Goal: Task Accomplishment & Management: Complete application form

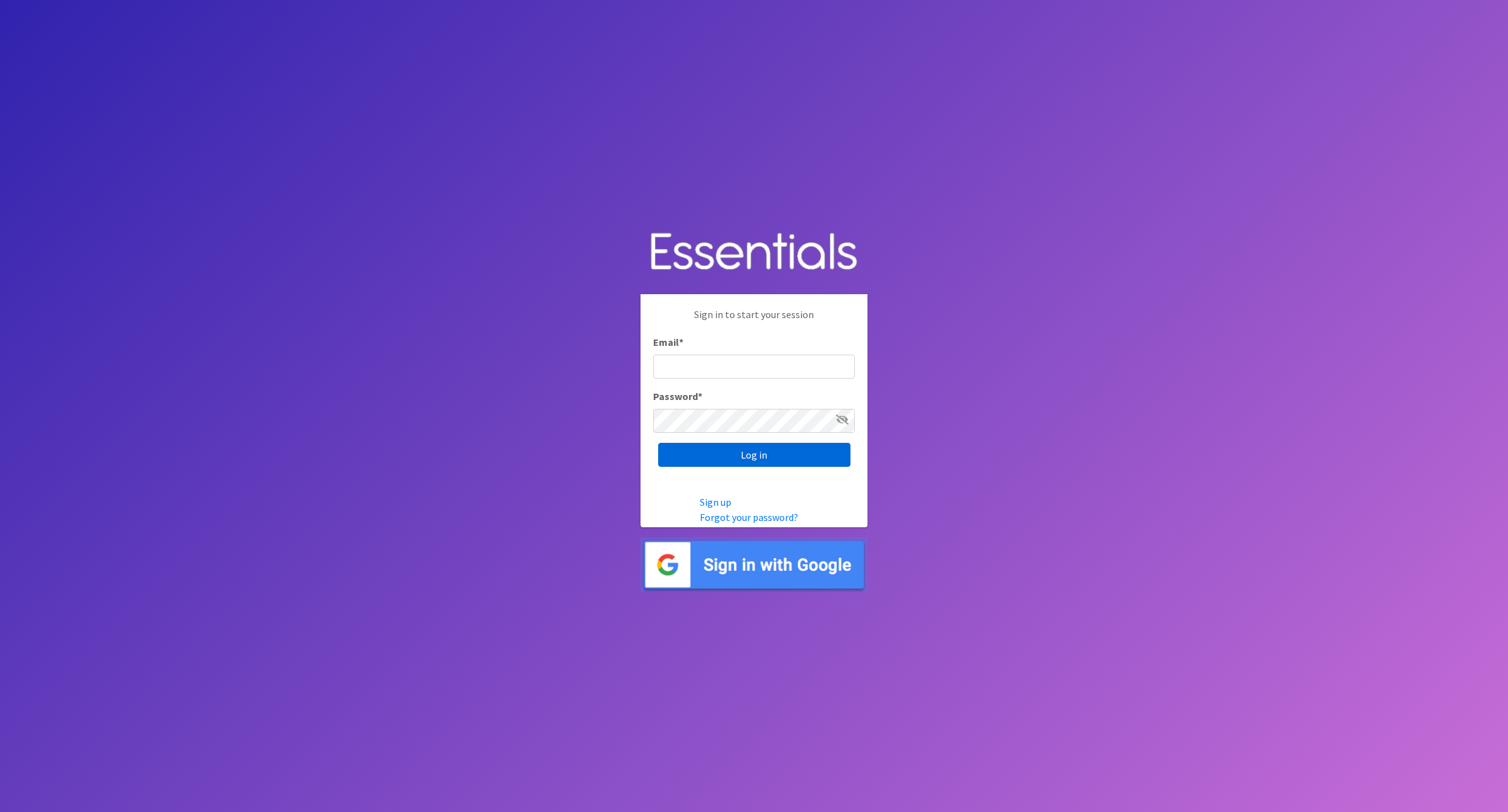
type input "[PERSON_NAME][EMAIL_ADDRESS][DOMAIN_NAME]"
click at [749, 459] on input "Log in" at bounding box center [754, 455] width 192 height 24
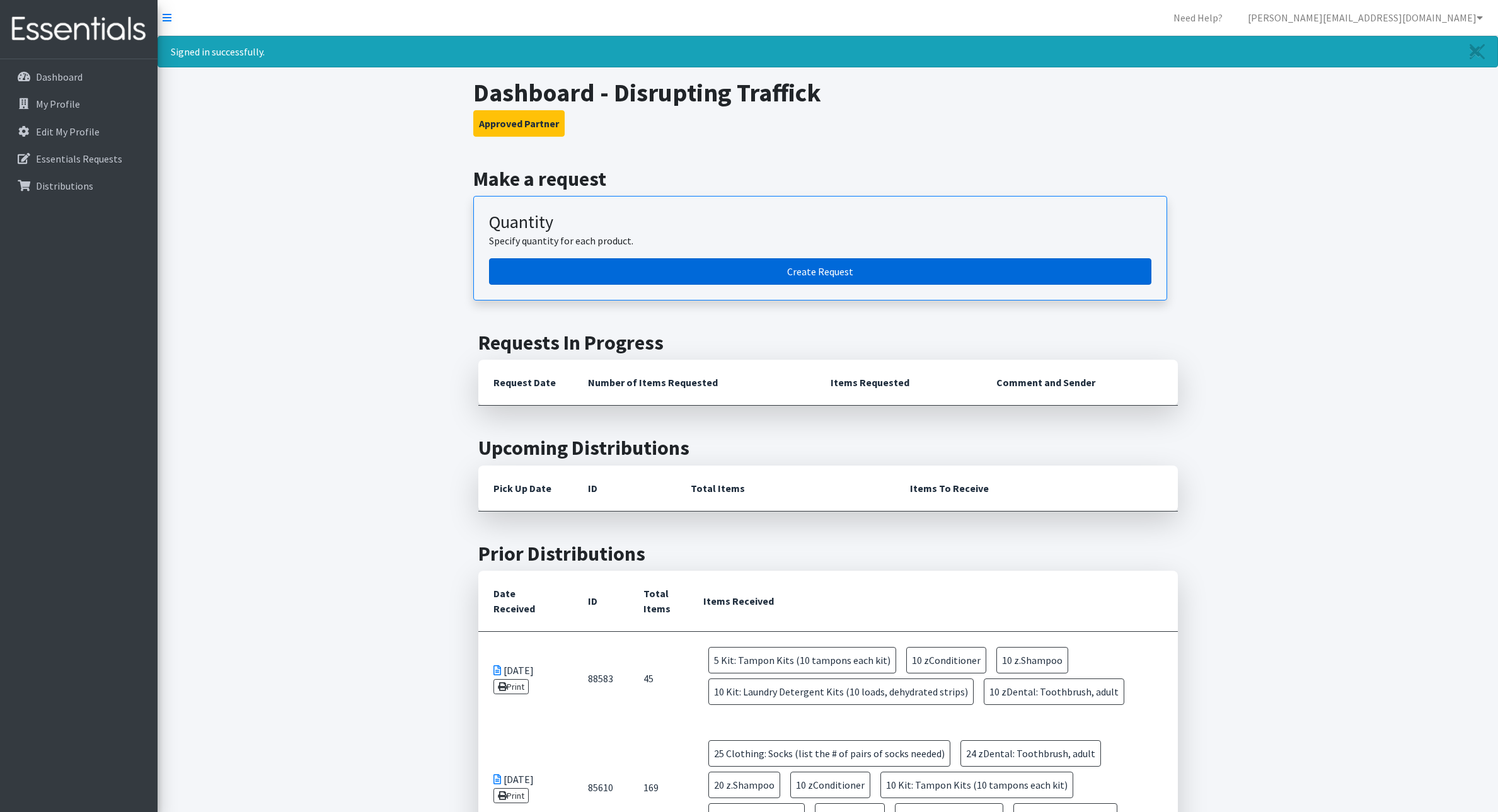
click at [806, 276] on link "Create Request" at bounding box center [820, 272] width 663 height 26
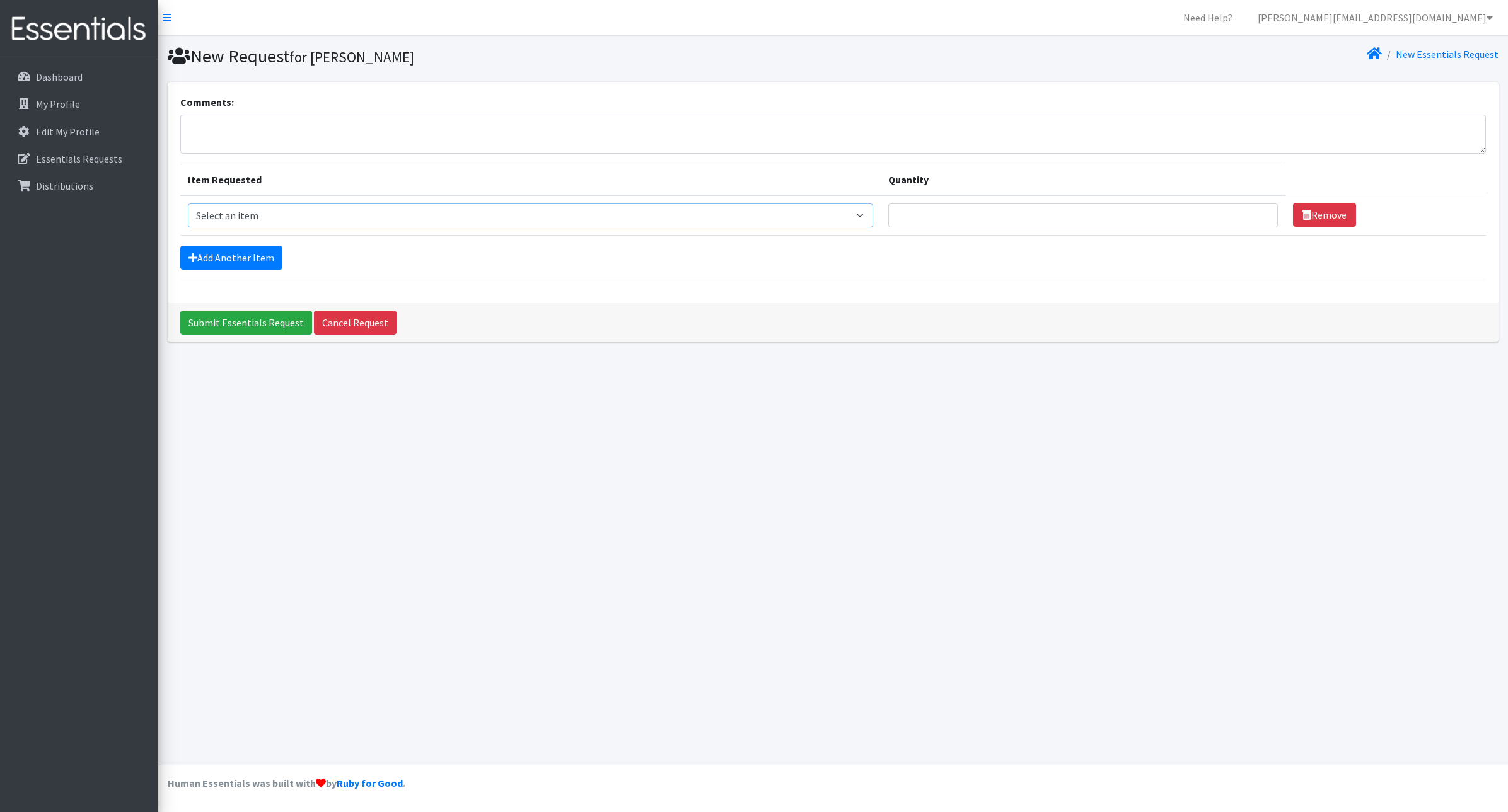
click at [251, 219] on select "Select an item Cleanse: Bar soap Clothing: Socks (list the # of pairs of socks …" at bounding box center [530, 215] width 685 height 24
select select "15549"
click at [188, 203] on select "Select an item Cleanse: Bar soap Clothing: Socks (list the # of pairs of socks …" at bounding box center [530, 215] width 685 height 24
click at [258, 305] on div "Submit Essentials Request Cancel Request" at bounding box center [833, 322] width 1331 height 39
click at [404, 240] on form "Comments: Item Requested Quantity Item Requested Select an item Cleanse: Bar so…" at bounding box center [833, 187] width 1306 height 186
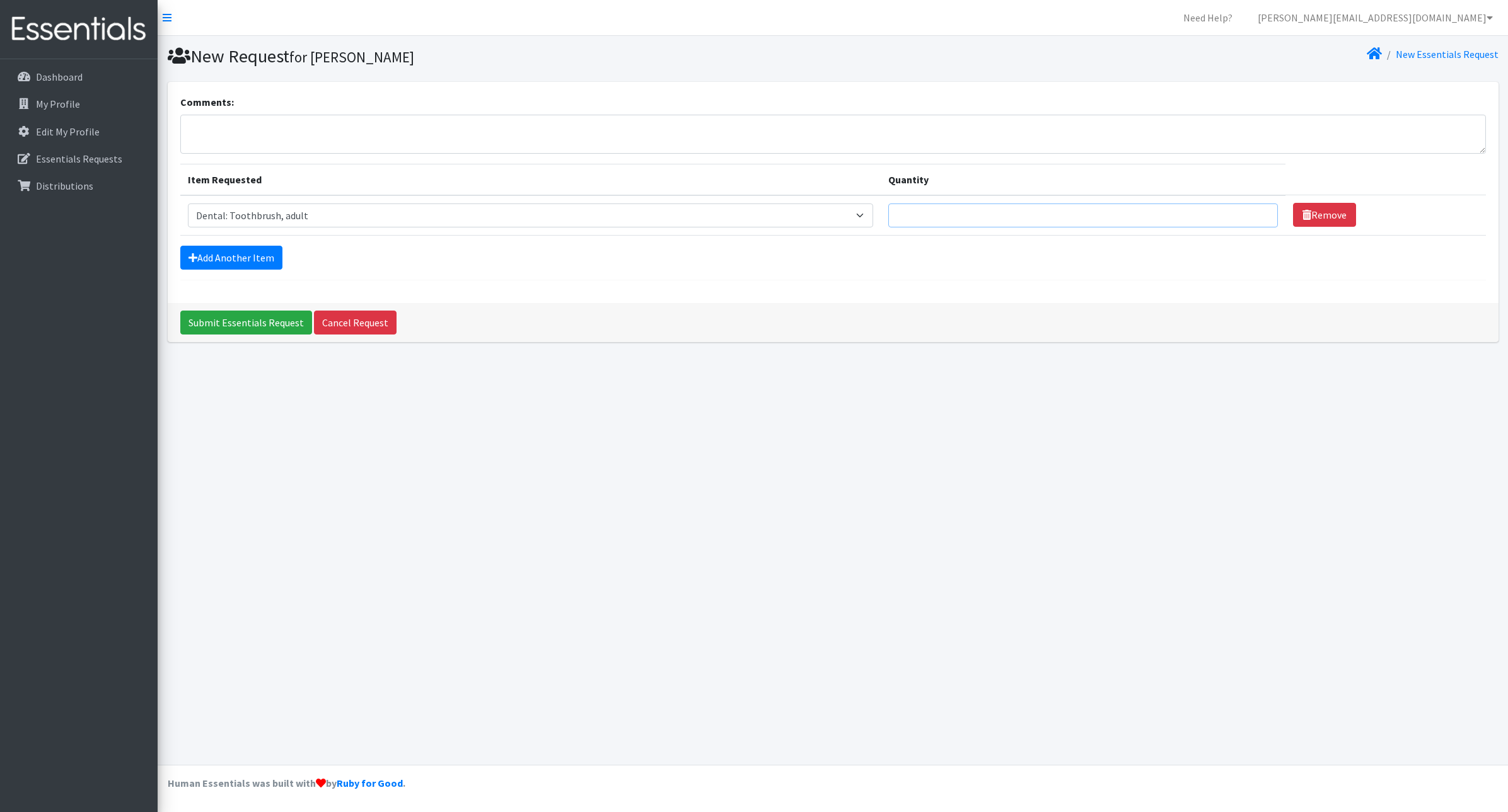
click at [1087, 223] on input "Quantity" at bounding box center [1083, 215] width 390 height 24
type input "35"
click at [232, 258] on link "Add Another Item" at bounding box center [231, 258] width 102 height 24
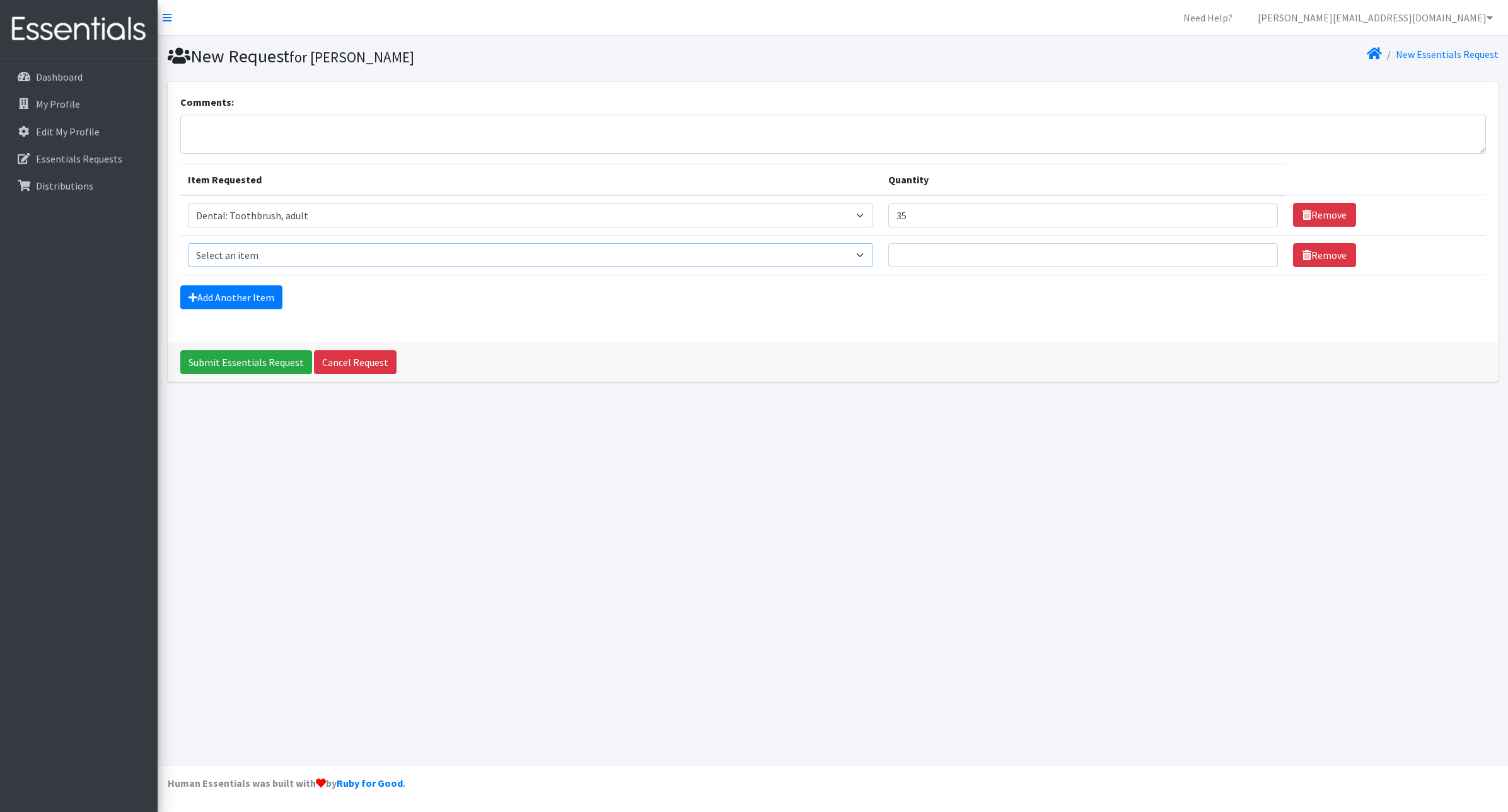
click at [240, 250] on select "Select an item Cleanse: Bar soap Clothing: Socks (list the # of pairs of socks …" at bounding box center [530, 255] width 685 height 24
select select "15544"
click at [188, 243] on select "Select an item Cleanse: Bar soap Clothing: Socks (list the # of pairs of socks …" at bounding box center [530, 255] width 685 height 24
click at [956, 253] on input "Quantity" at bounding box center [1083, 255] width 390 height 24
type input "35"
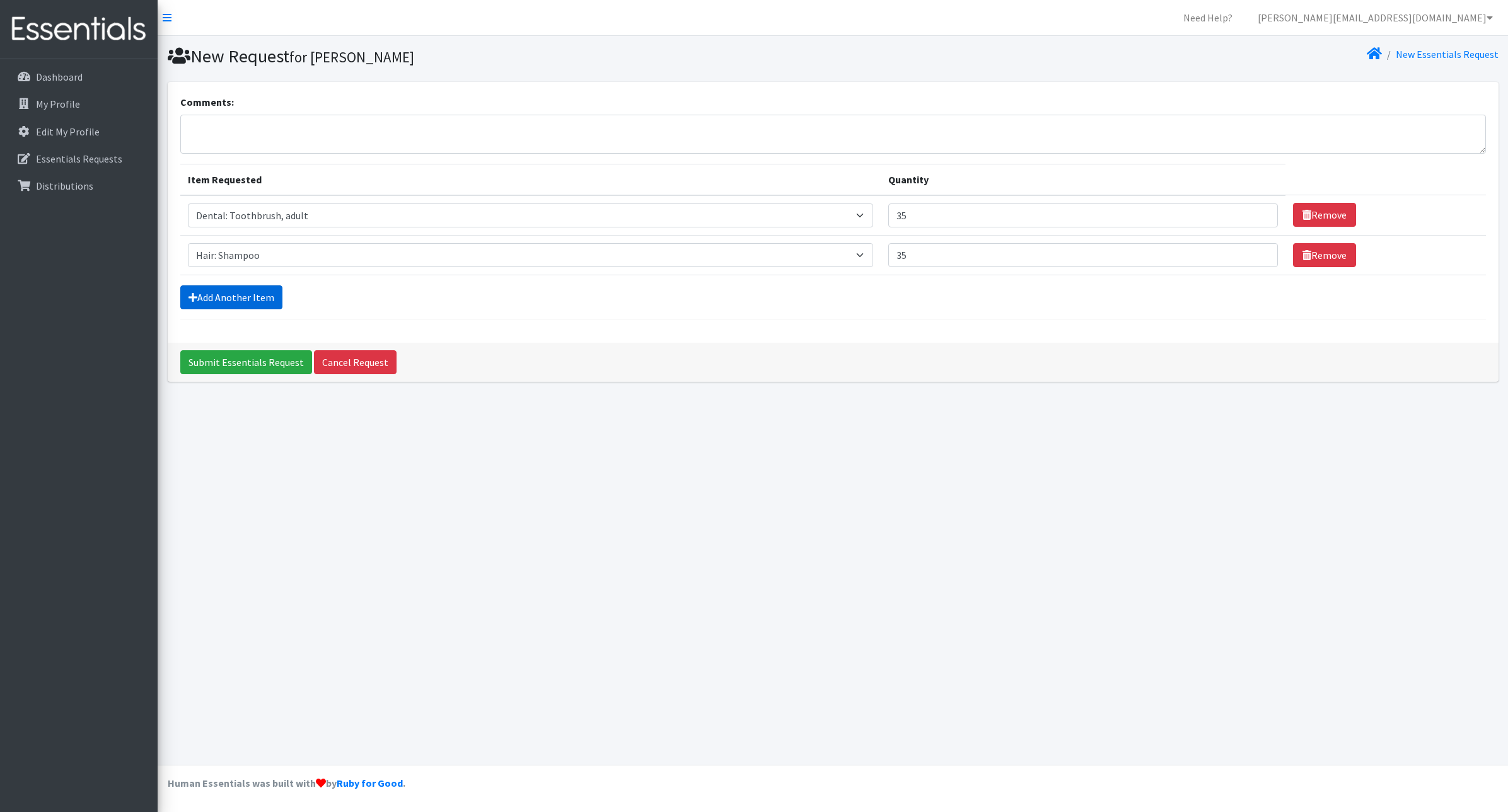
click at [207, 301] on link "Add Another Item" at bounding box center [231, 297] width 102 height 24
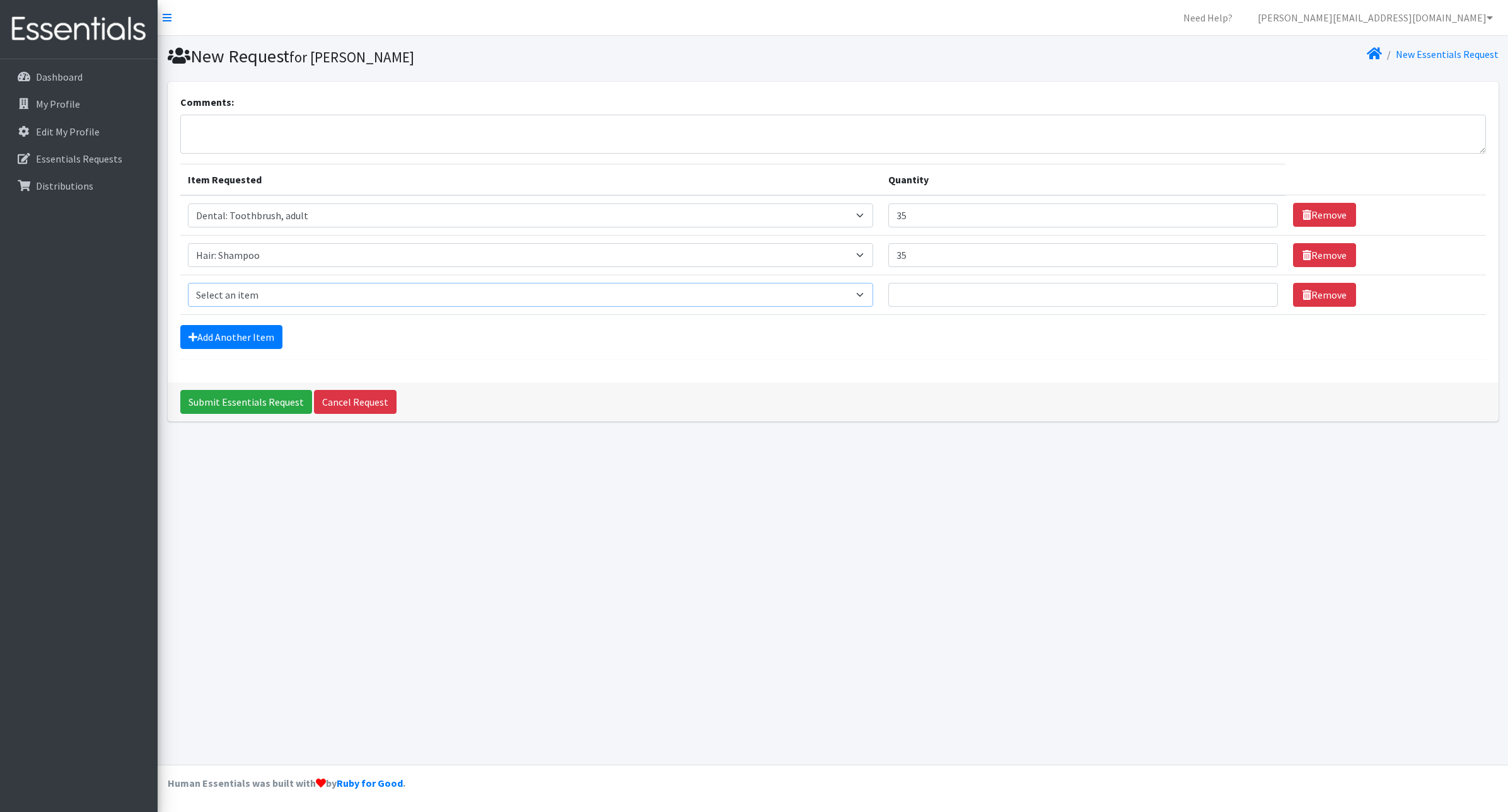
click at [241, 297] on select "Select an item Cleanse: Bar soap Clothing: Socks (list the # of pairs of socks …" at bounding box center [530, 294] width 685 height 24
select select "15542"
click at [188, 283] on select "Select an item Cleanse: Bar soap Clothing: Socks (list the # of pairs of socks …" at bounding box center [530, 294] width 685 height 24
click at [935, 286] on input "Quantity" at bounding box center [1083, 294] width 390 height 24
type input "35"
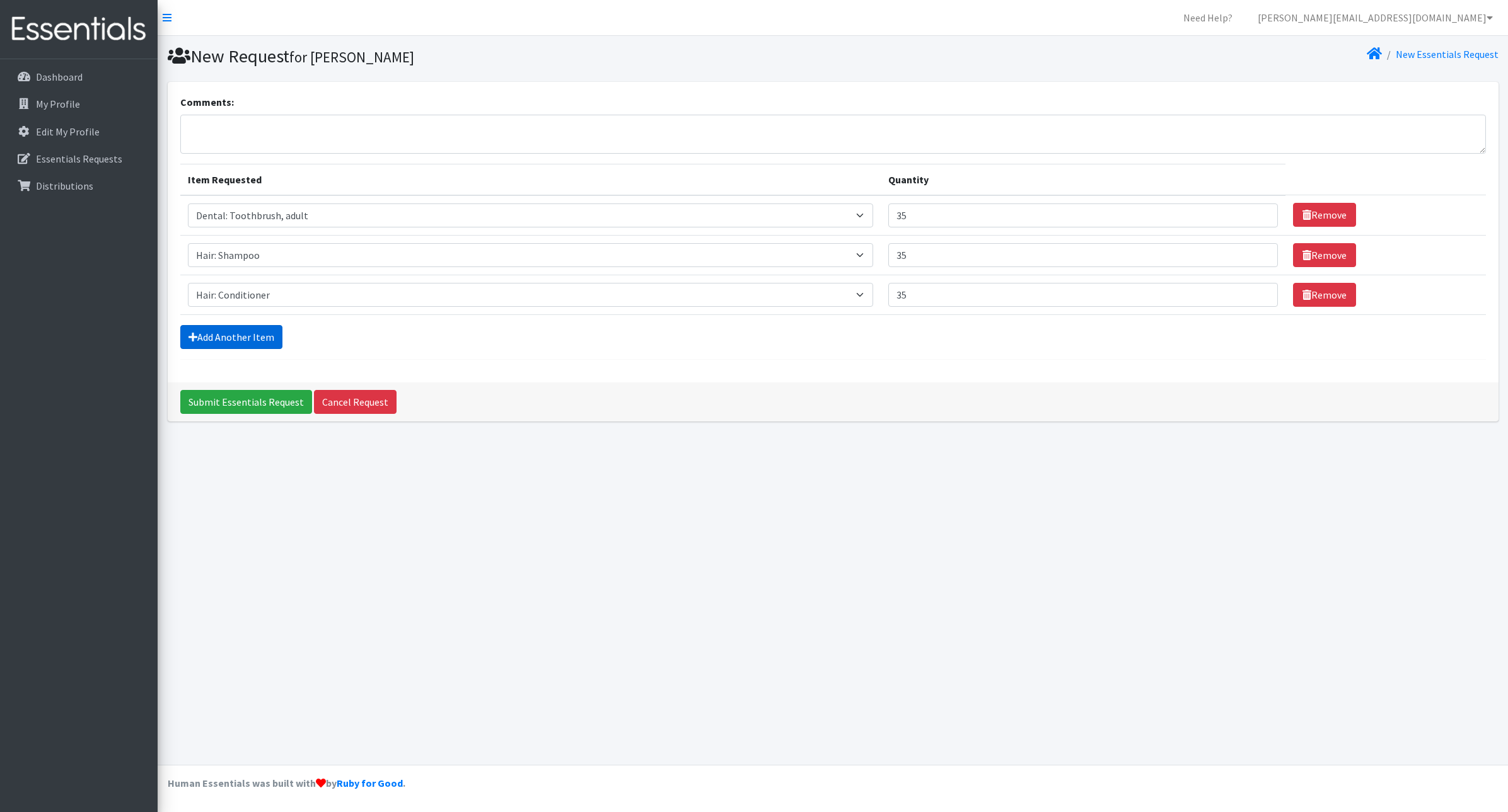
click at [249, 335] on link "Add Another Item" at bounding box center [231, 337] width 102 height 24
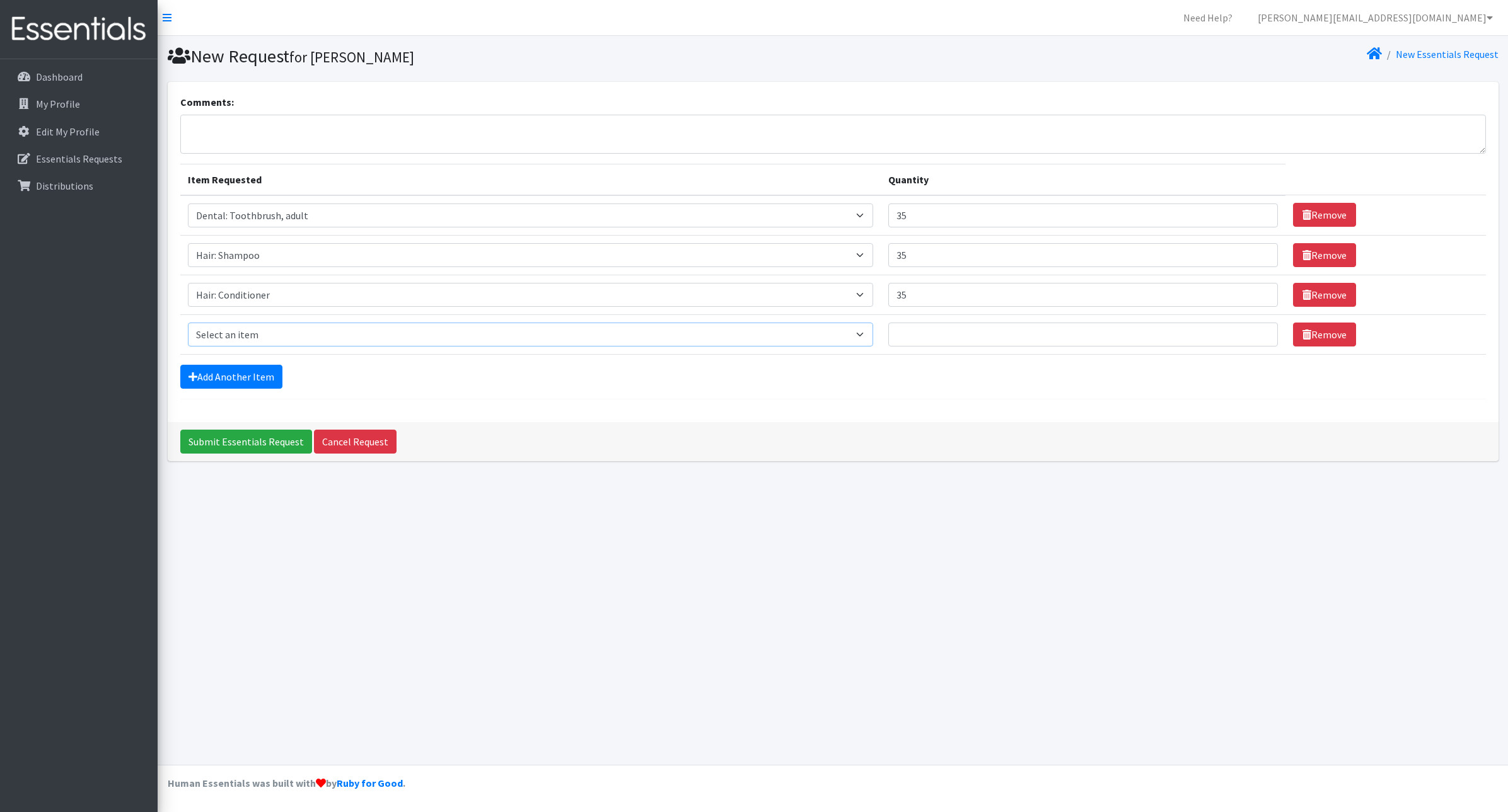
click at [252, 330] on select "Select an item Cleanse: Bar soap Clothing: Socks (list the # of pairs of socks …" at bounding box center [530, 334] width 685 height 24
select select "15547"
click at [188, 322] on select "Select an item Cleanse: Bar soap Clothing: Socks (list the # of pairs of socks …" at bounding box center [530, 334] width 685 height 24
click at [962, 339] on input "Quantity" at bounding box center [1083, 334] width 390 height 24
type input "35"
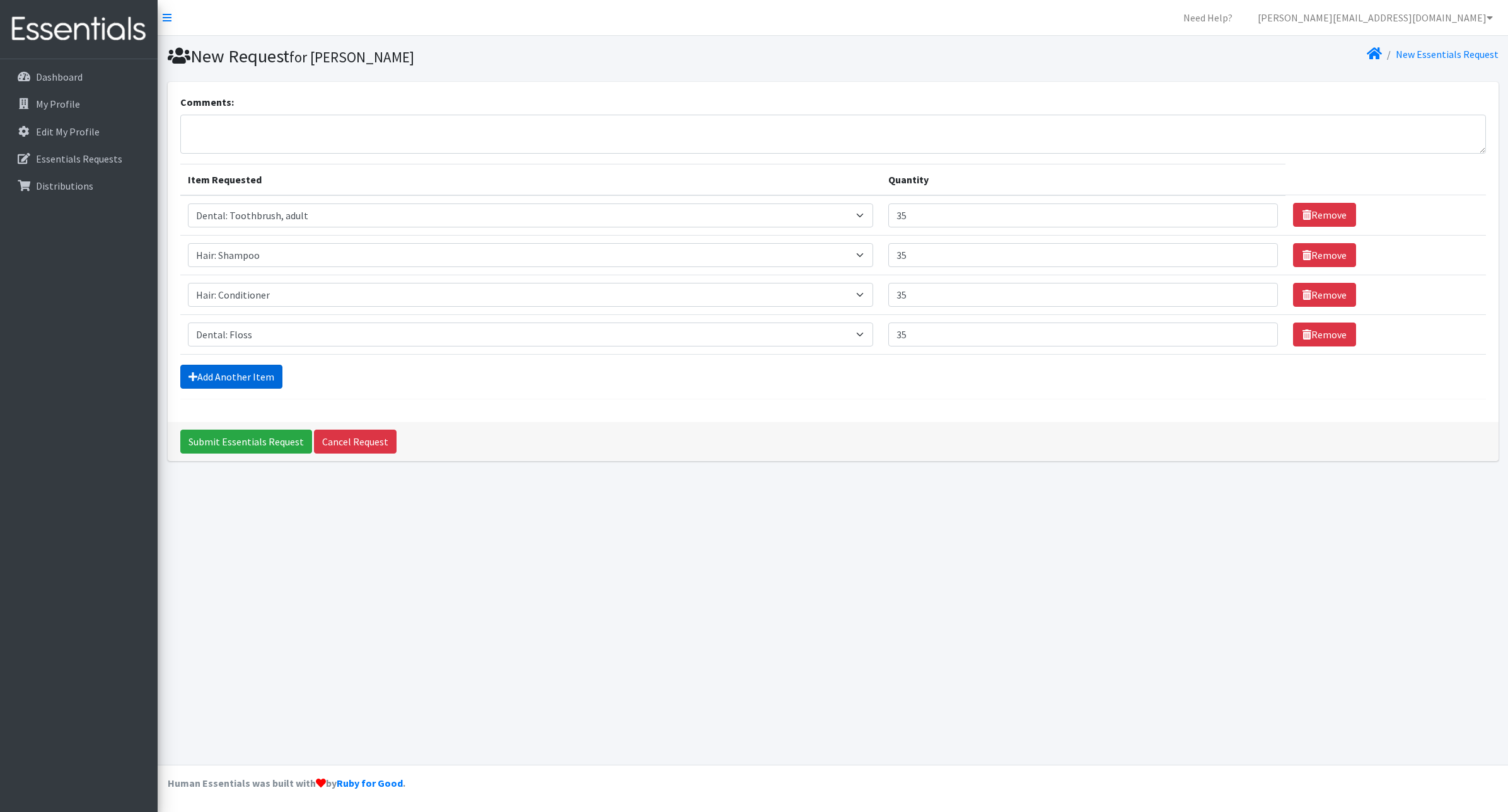
click at [227, 375] on link "Add Another Item" at bounding box center [231, 377] width 102 height 24
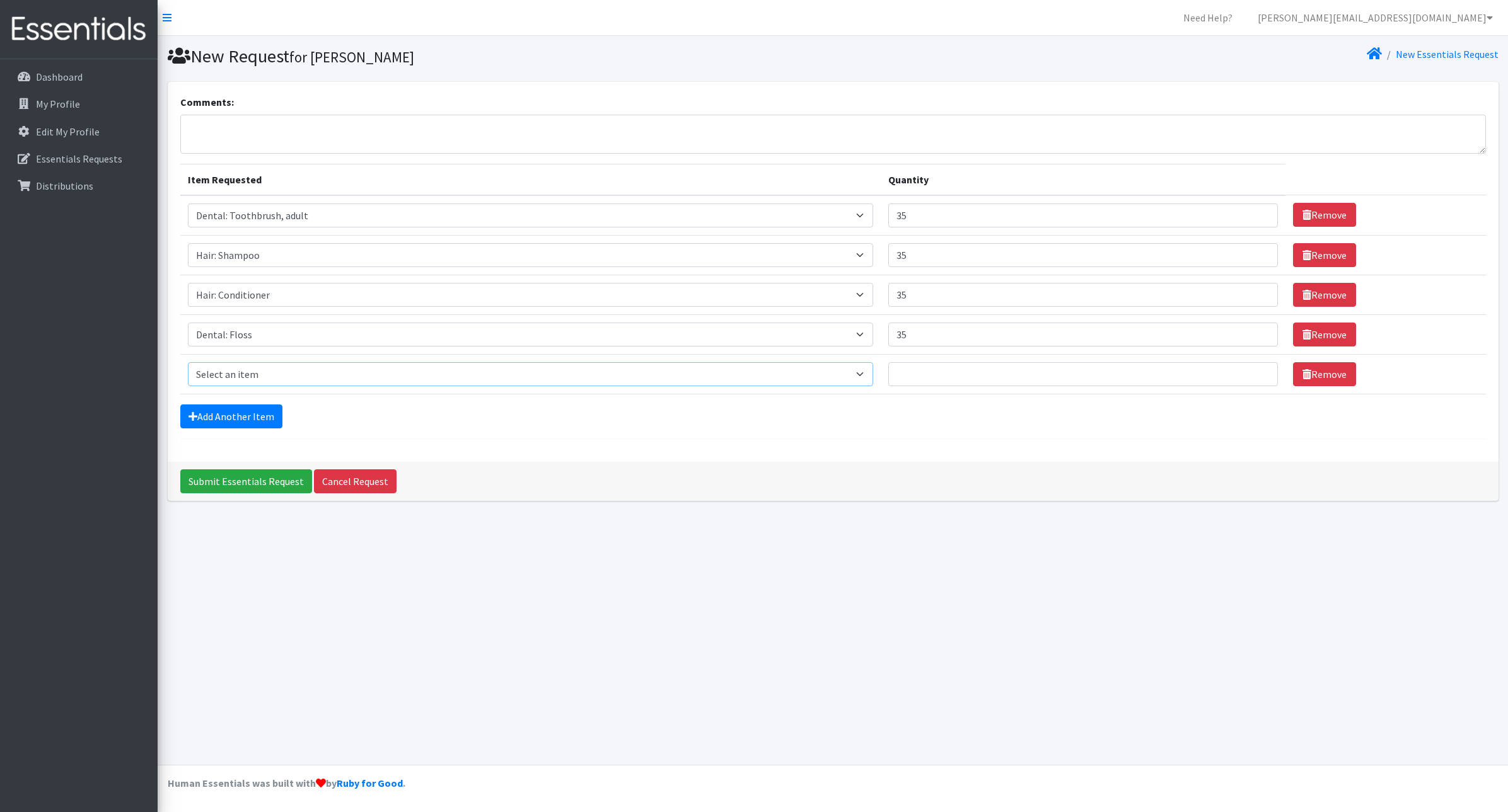
click at [227, 378] on select "Select an item Cleanse: Bar soap Clothing: Socks (list the # of pairs of socks …" at bounding box center [530, 374] width 685 height 24
select select "15546"
click at [188, 362] on select "Select an item Cleanse: Bar soap Clothing: Socks (list the # of pairs of socks …" at bounding box center [530, 374] width 685 height 24
click at [962, 368] on input "Quantity" at bounding box center [1083, 374] width 390 height 24
type input "35"
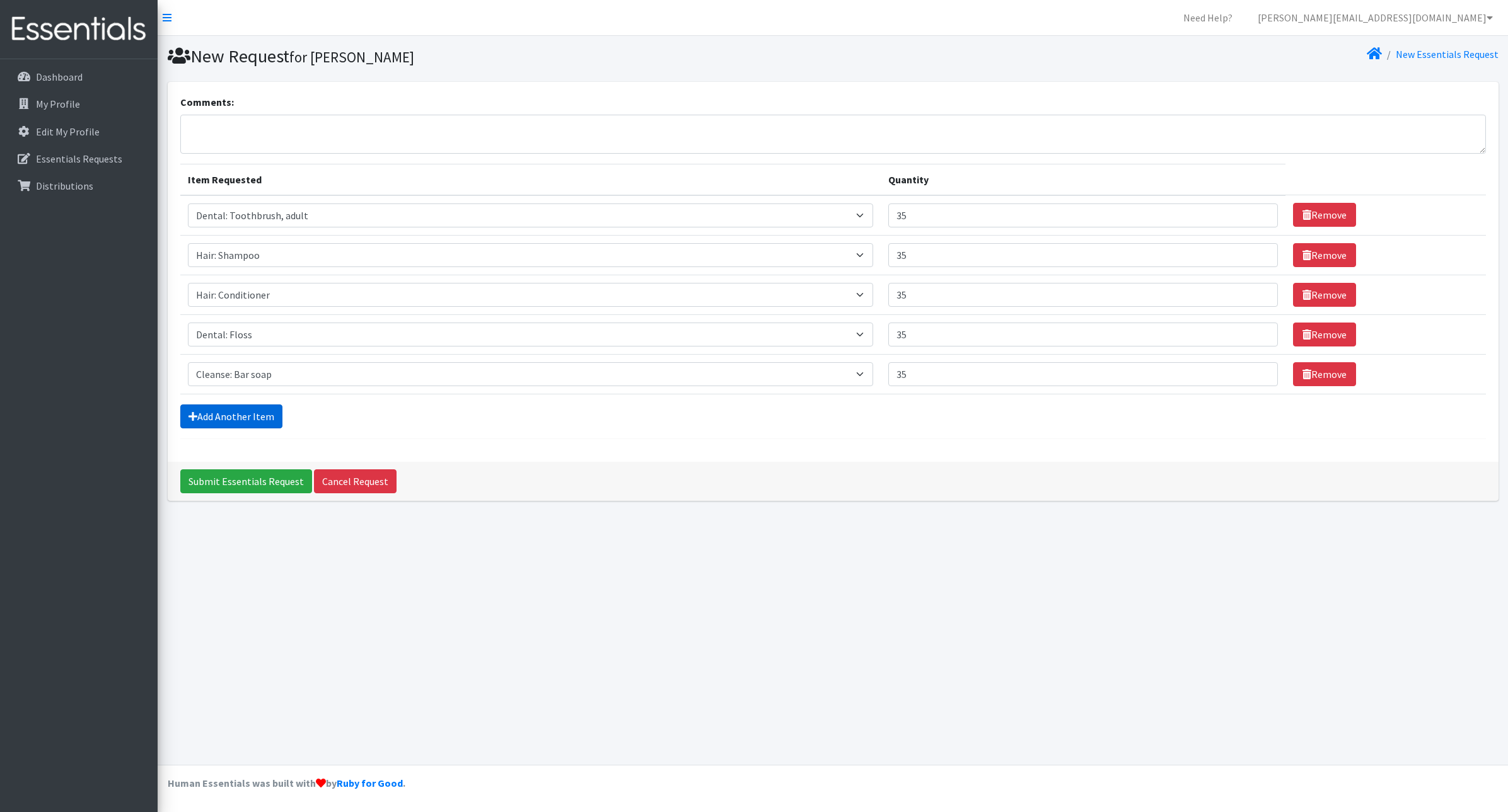
click at [233, 410] on link "Add Another Item" at bounding box center [231, 417] width 102 height 24
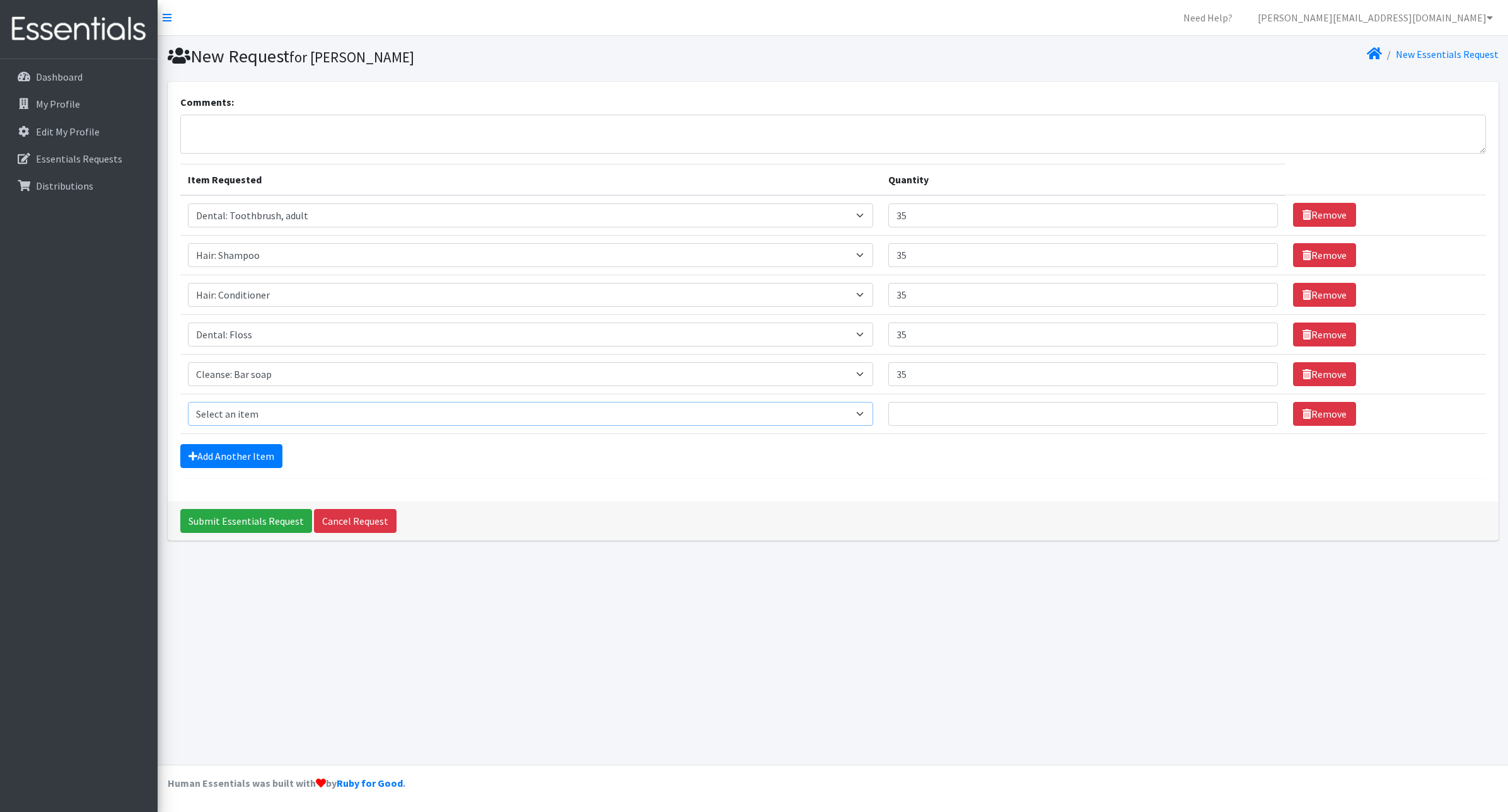
click at [244, 413] on select "Select an item Cleanse: Bar soap Clothing: Socks (list the # of pairs of socks …" at bounding box center [530, 413] width 685 height 24
select select "12011"
click at [188, 402] on select "Select an item Cleanse: Bar soap Clothing: Socks (list the # of pairs of socks …" at bounding box center [530, 413] width 685 height 24
click at [949, 422] on input "Quantity" at bounding box center [1083, 413] width 390 height 24
type input "35"
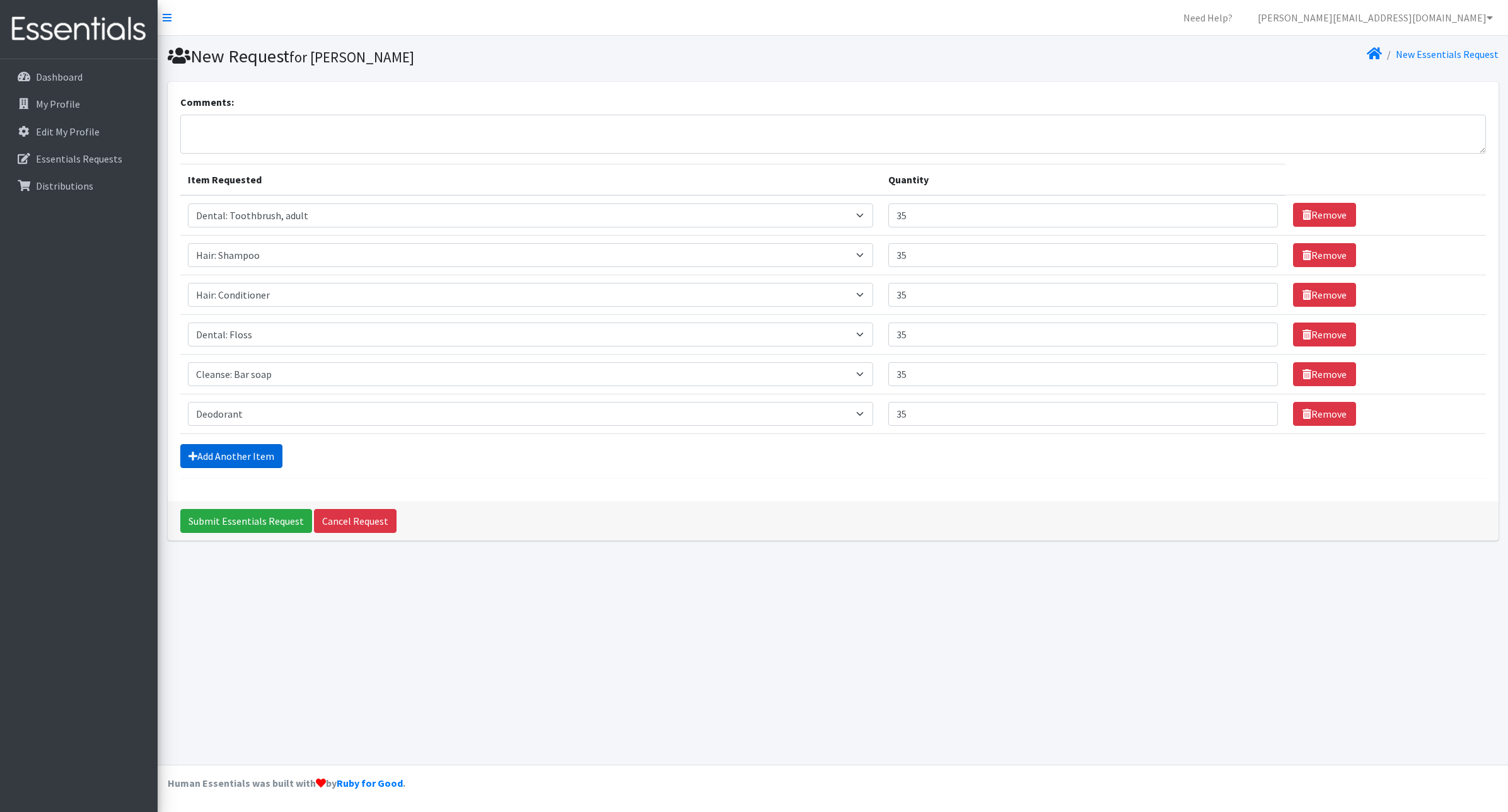
click at [214, 454] on link "Add Another Item" at bounding box center [231, 456] width 102 height 24
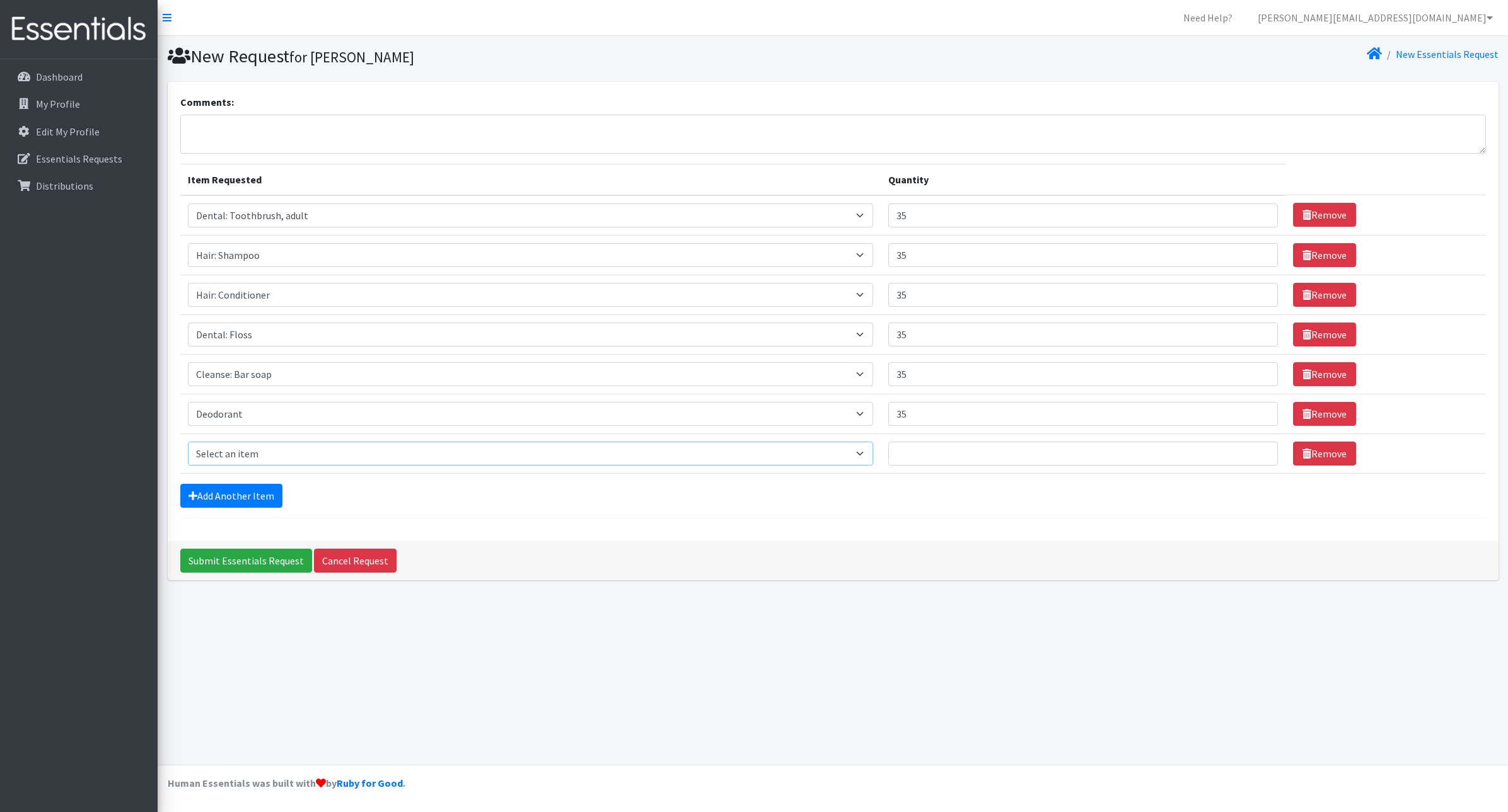
click at [241, 449] on select "Select an item Cleanse: Bar soap Clothing: Socks (list the # of pairs of socks …" at bounding box center [530, 453] width 685 height 24
select select "12838"
click at [188, 441] on select "Select an item Cleanse: Bar soap Clothing: Socks (list the # of pairs of socks …" at bounding box center [530, 453] width 685 height 24
click at [958, 462] on input "Quantity" at bounding box center [1083, 453] width 390 height 24
type input "35"
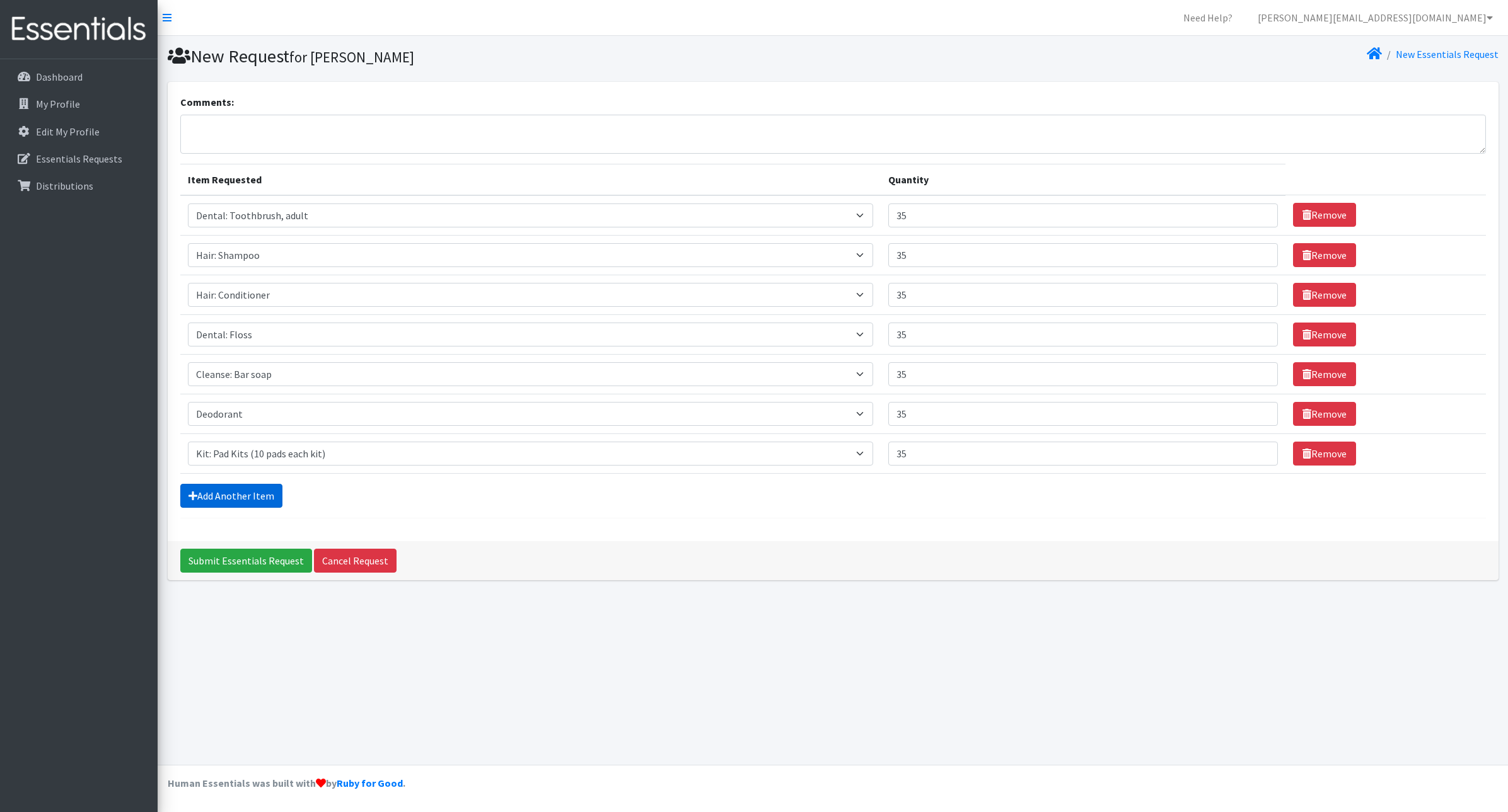
click at [213, 497] on link "Add Another Item" at bounding box center [231, 496] width 102 height 24
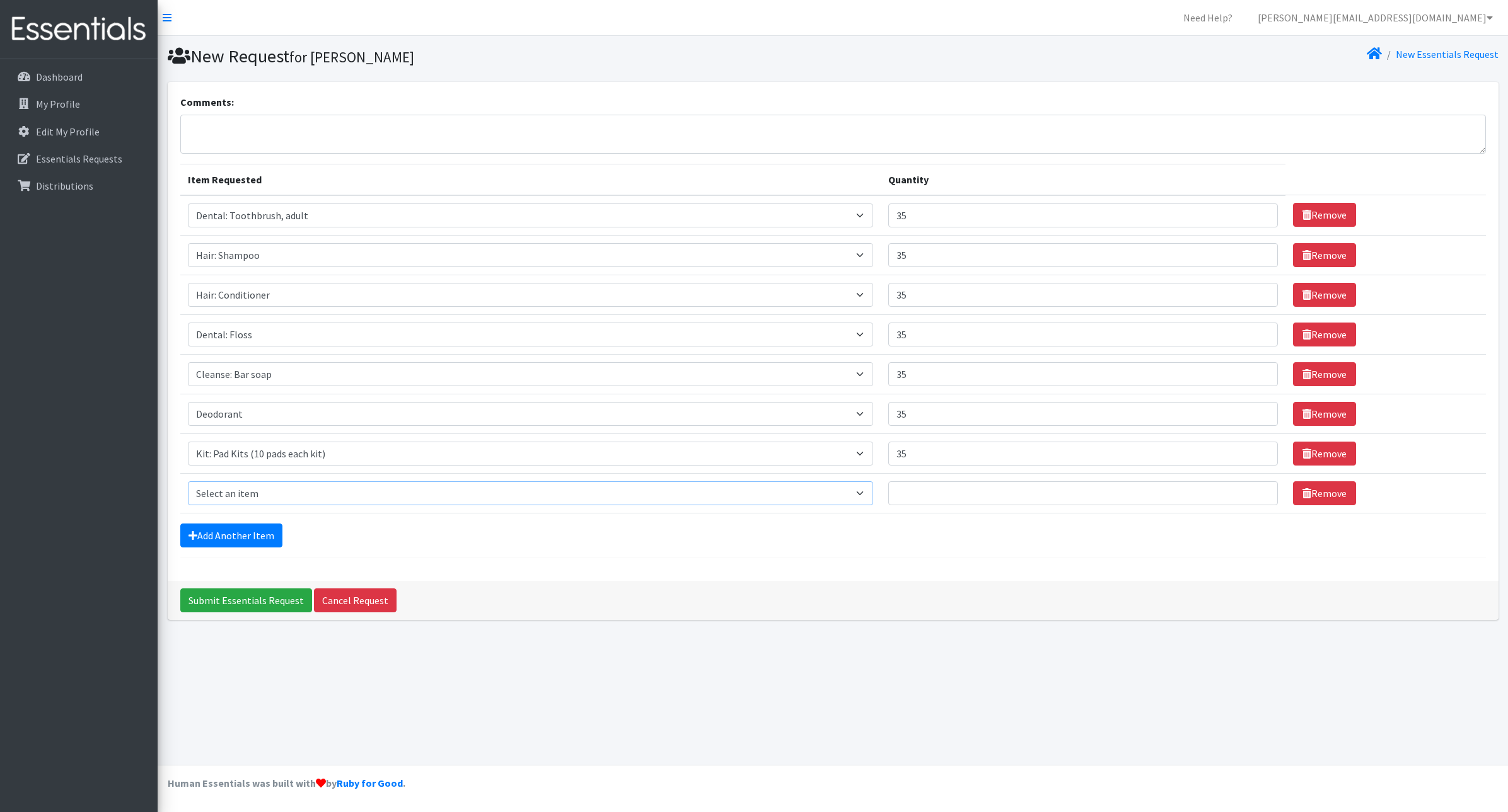
click at [247, 496] on select "Select an item Cleanse: Bar soap Clothing: Socks (list the # of pairs of socks …" at bounding box center [530, 493] width 685 height 24
select select "12333"
click at [188, 481] on select "Select an item Cleanse: Bar soap Clothing: Socks (list the # of pairs of socks …" at bounding box center [530, 493] width 685 height 24
click at [964, 490] on input "Quantity" at bounding box center [1083, 493] width 390 height 24
type input "35"
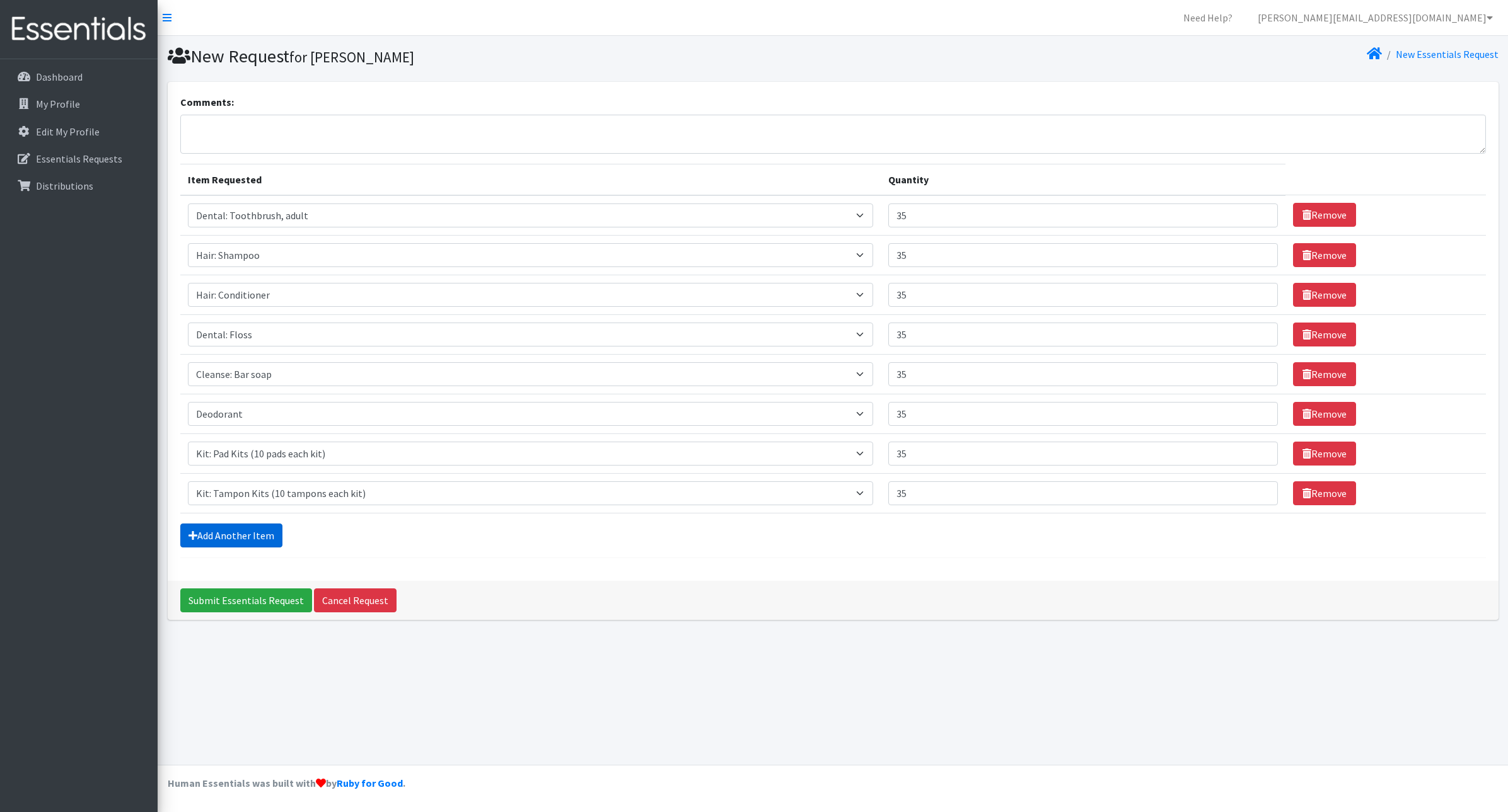
click at [213, 539] on link "Add Another Item" at bounding box center [231, 536] width 102 height 24
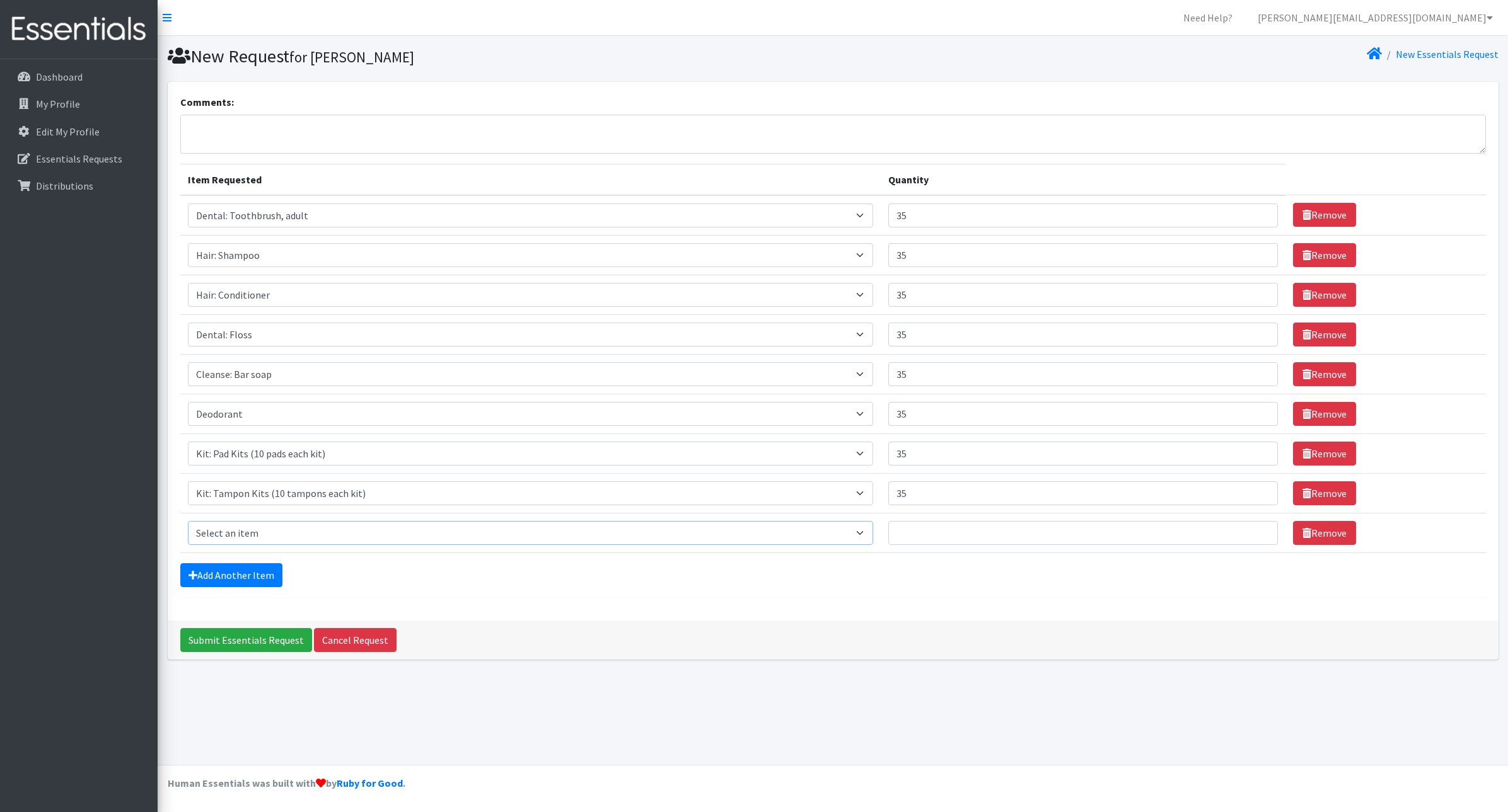
click at [238, 533] on select "Select an item Cleanse: Bar soap Clothing: Socks (list the # of pairs of socks …" at bounding box center [530, 533] width 685 height 24
select select "15551"
click at [188, 521] on select "Select an item Cleanse: Bar soap Clothing: Socks (list the # of pairs of socks …" at bounding box center [530, 533] width 685 height 24
click at [949, 537] on input "Quantity" at bounding box center [1083, 533] width 390 height 24
type input "35"
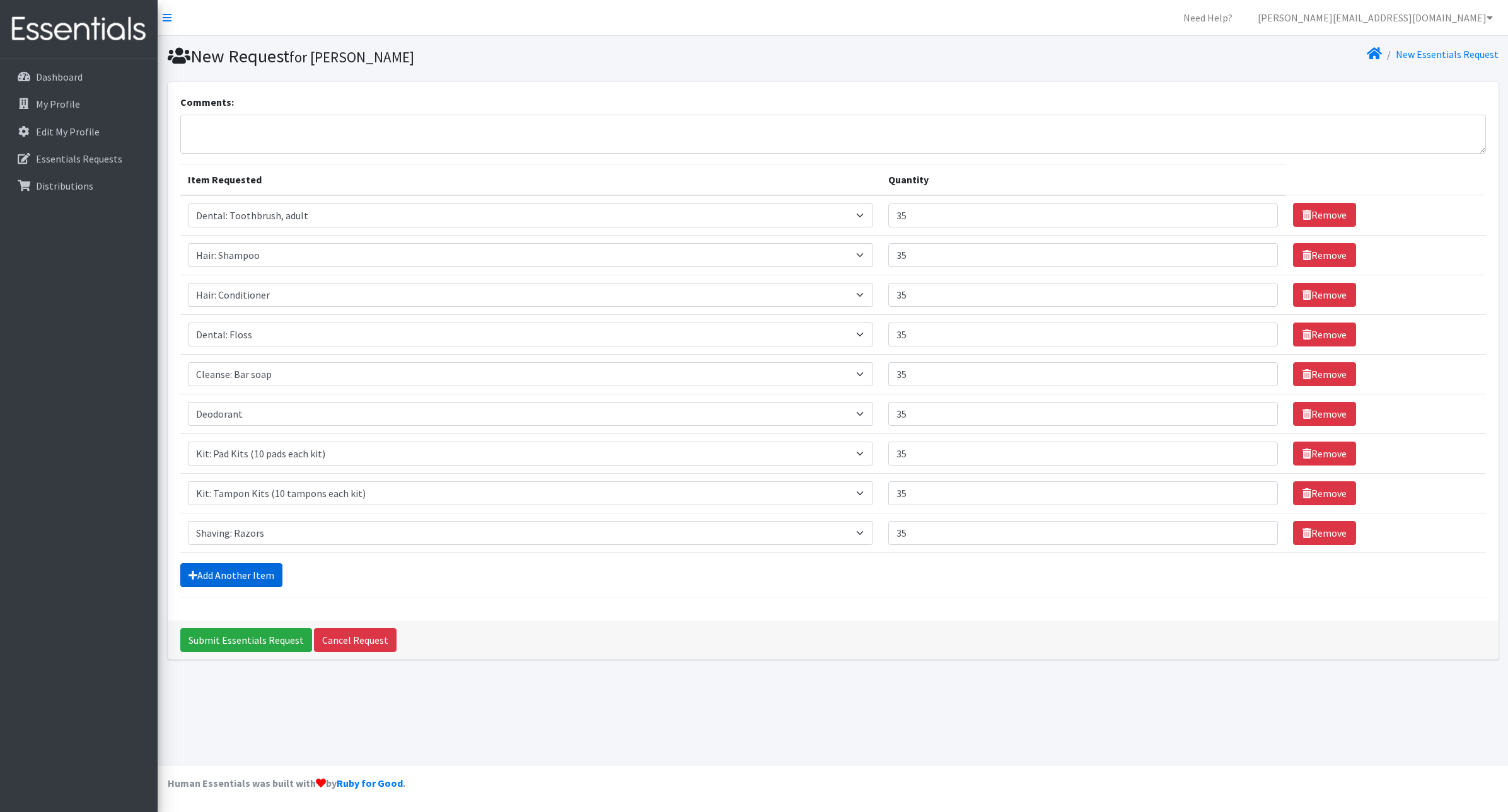
click at [227, 580] on link "Add Another Item" at bounding box center [231, 575] width 102 height 24
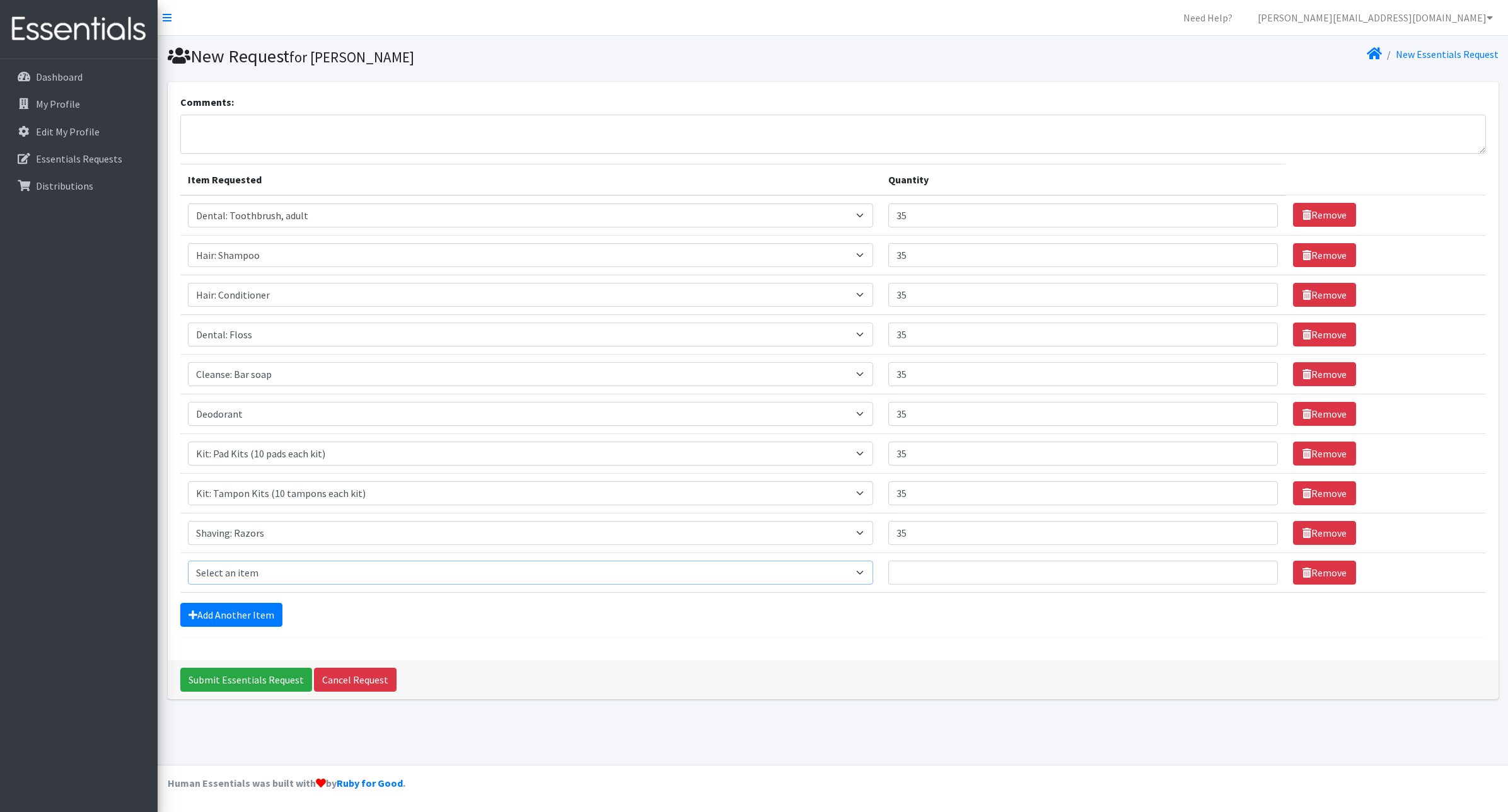
click at [227, 580] on select "Select an item Cleanse: Bar soap Clothing: Socks (list the # of pairs of socks …" at bounding box center [530, 572] width 685 height 24
select select "12032"
click at [188, 561] on select "Select an item Cleanse: Bar soap Clothing: Socks (list the # of pairs of socks …" at bounding box center [530, 572] width 685 height 24
click at [958, 570] on input "Quantity" at bounding box center [1083, 572] width 390 height 24
type input "35"
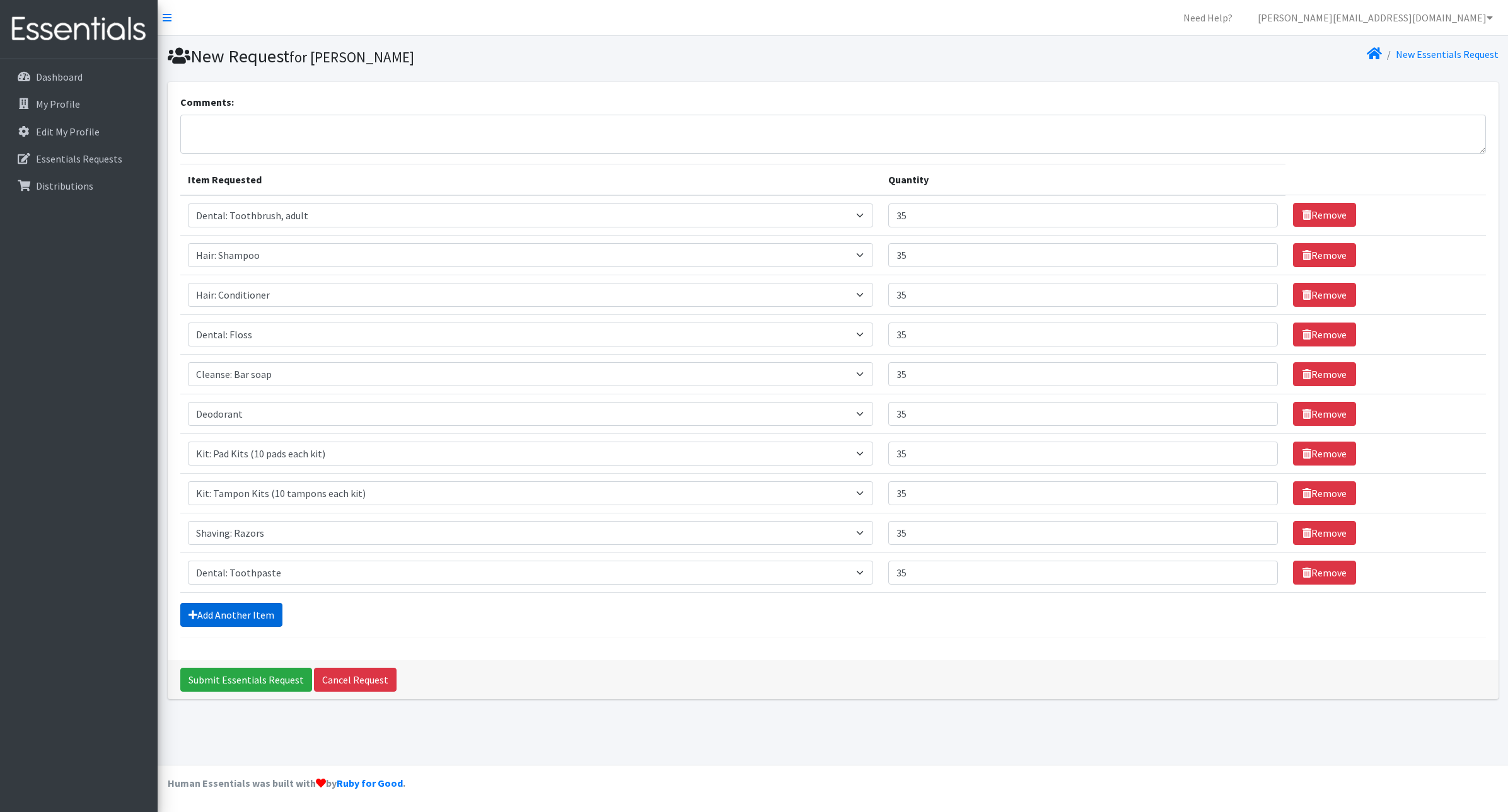
click at [235, 617] on link "Add Another Item" at bounding box center [231, 615] width 102 height 24
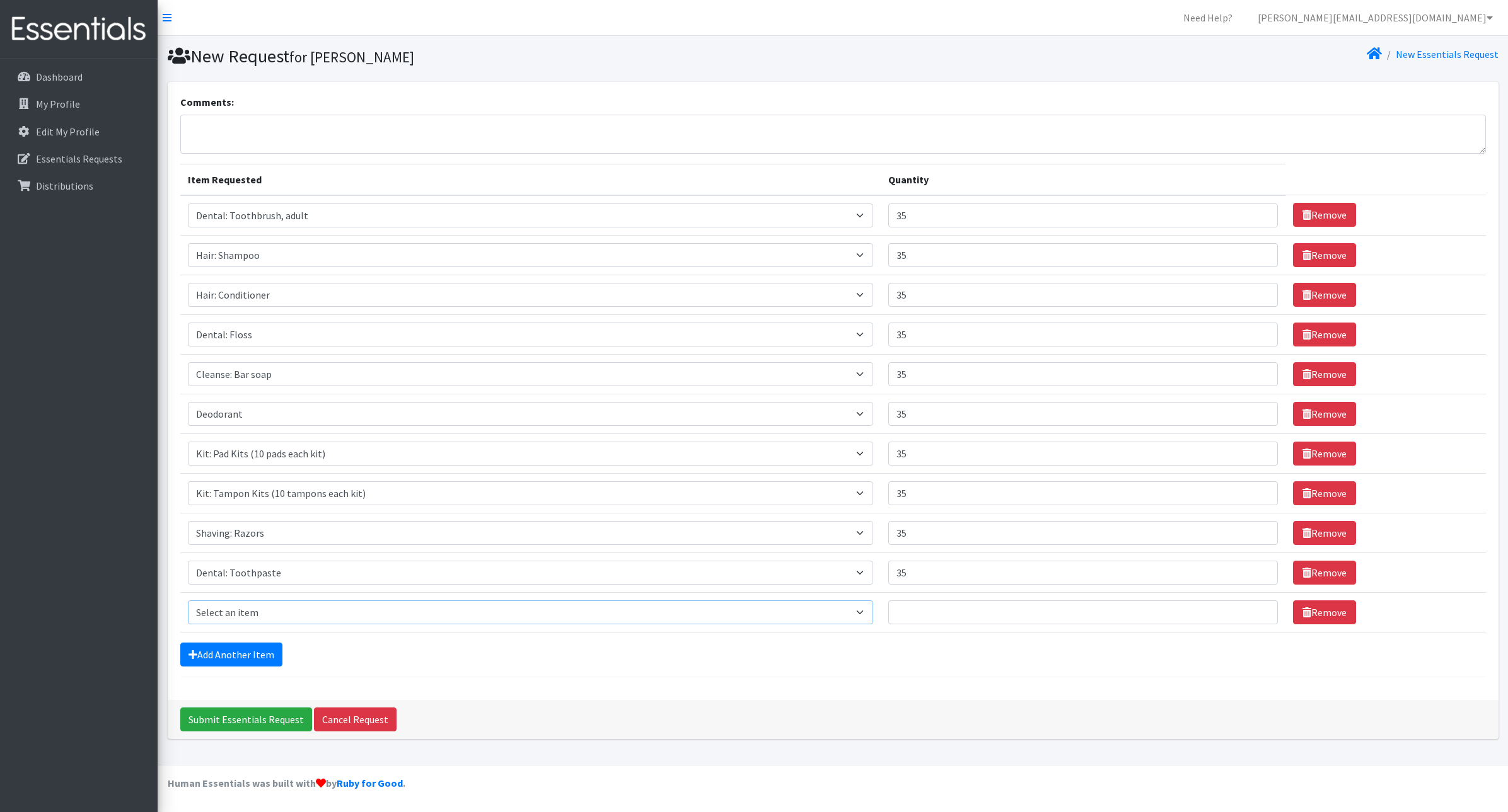
click at [235, 620] on select "Select an item Cleanse: Bar soap Clothing: Socks (list the # of pairs of socks …" at bounding box center [530, 612] width 685 height 24
select select "12029"
click at [188, 600] on select "Select an item Cleanse: Bar soap Clothing: Socks (list the # of pairs of socks …" at bounding box center [530, 612] width 685 height 24
click at [934, 610] on input "Quantity" at bounding box center [1083, 612] width 390 height 24
type input "35"
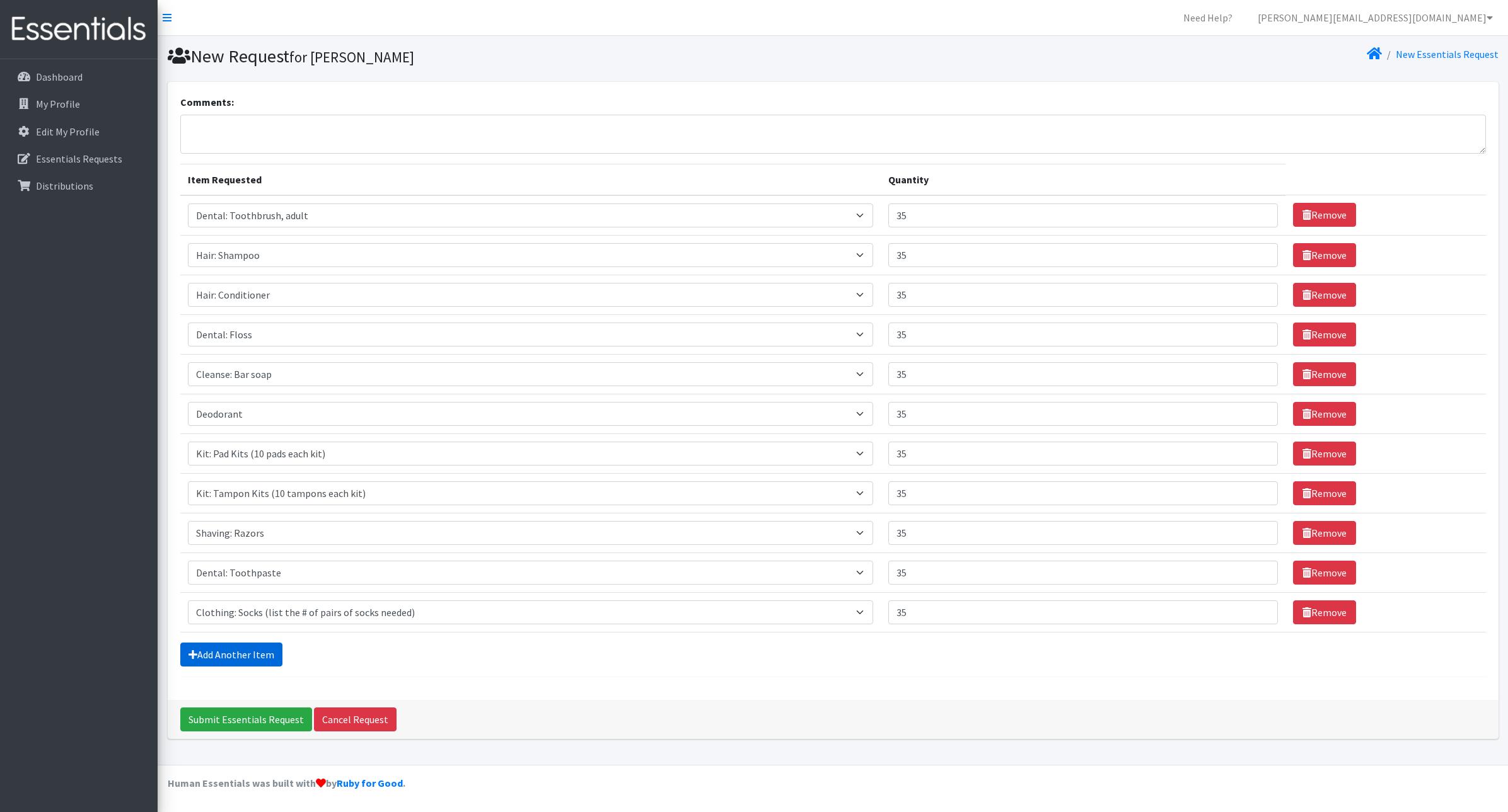
click at [218, 644] on link "Add Another Item" at bounding box center [231, 655] width 102 height 24
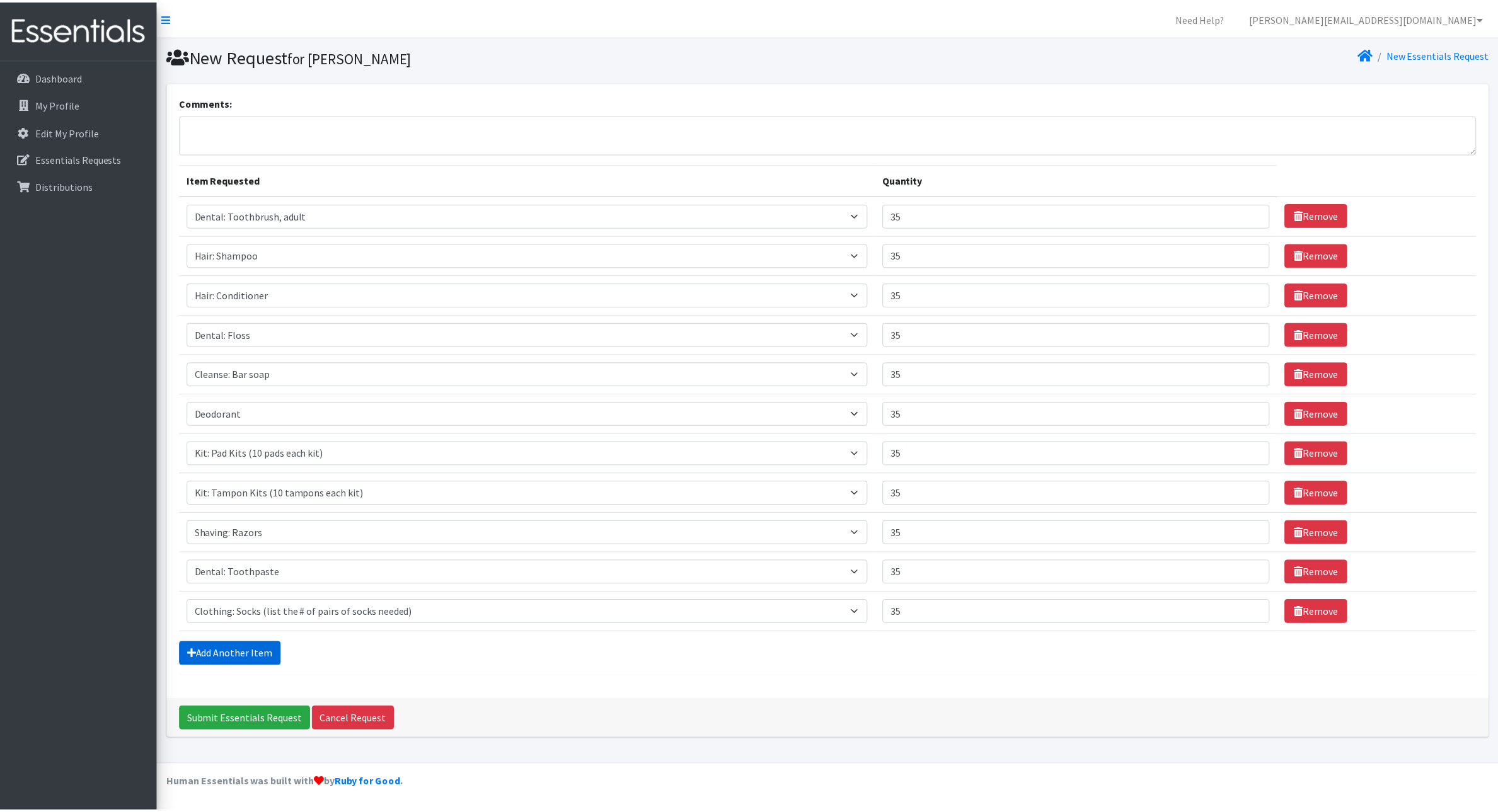
scroll to position [24, 0]
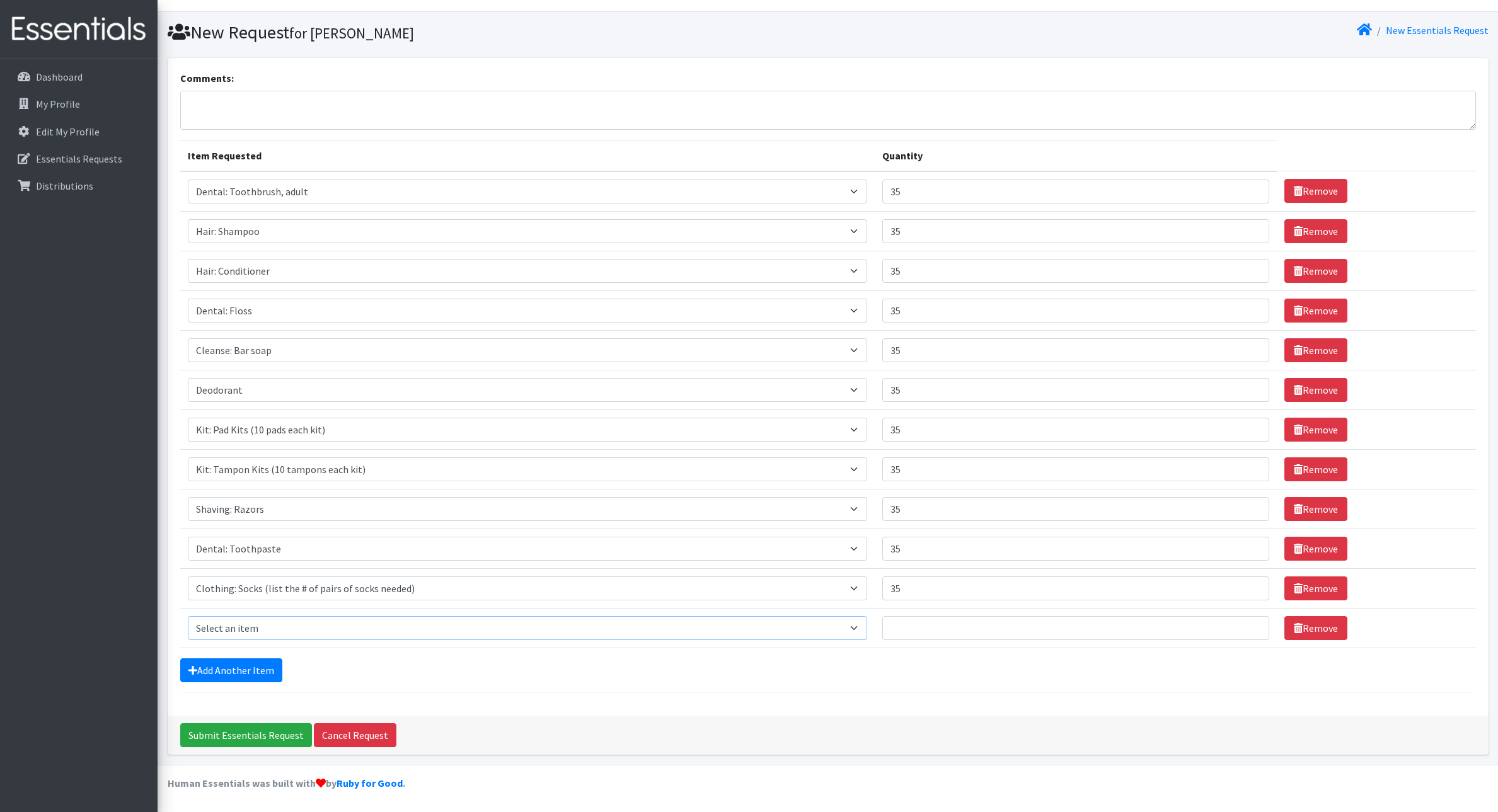
click at [232, 620] on select "Select an item Cleanse: Bar soap Clothing: Socks (list the # of pairs of socks …" at bounding box center [527, 628] width 680 height 24
click at [422, 672] on div "Add Another Item" at bounding box center [828, 670] width 1296 height 24
click at [253, 733] on input "Submit Essentials Request" at bounding box center [246, 735] width 132 height 24
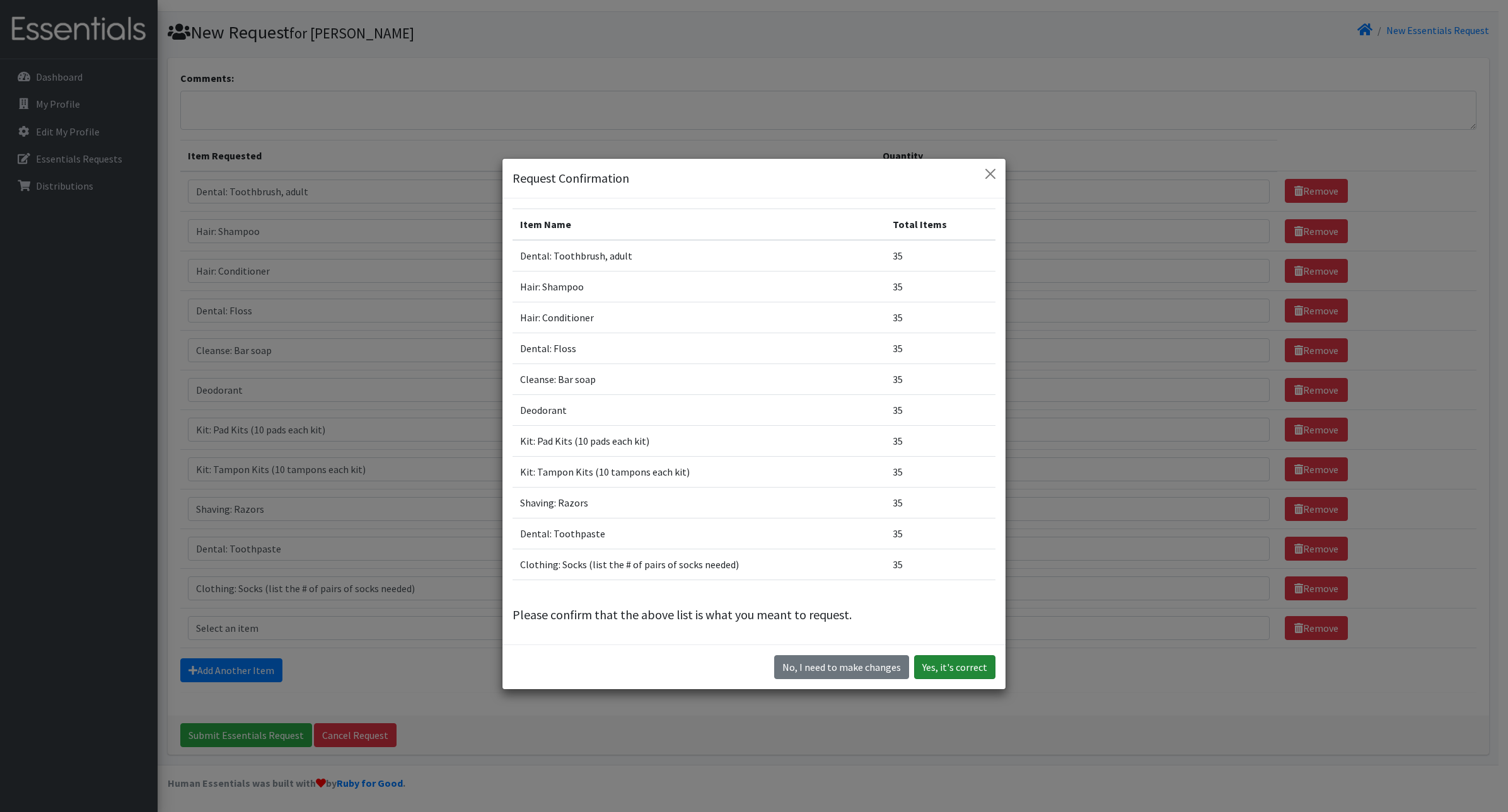
click at [955, 670] on button "Yes, it's correct" at bounding box center [955, 667] width 81 height 24
